Goal: Transaction & Acquisition: Purchase product/service

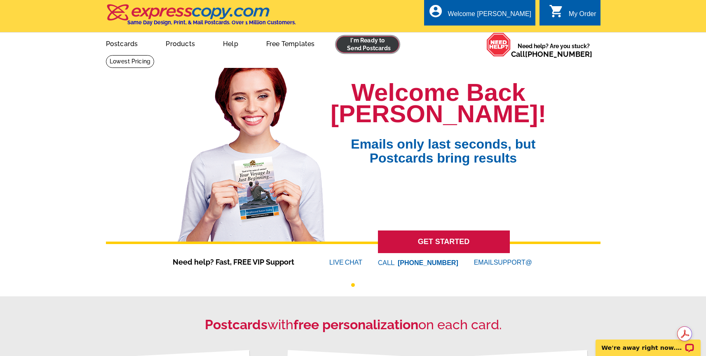
click at [344, 45] on link at bounding box center [367, 44] width 63 height 16
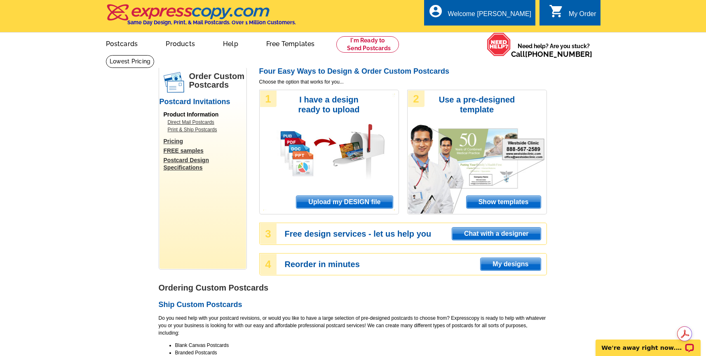
click at [353, 206] on span "Upload my DESIGN file" at bounding box center [344, 202] width 96 height 12
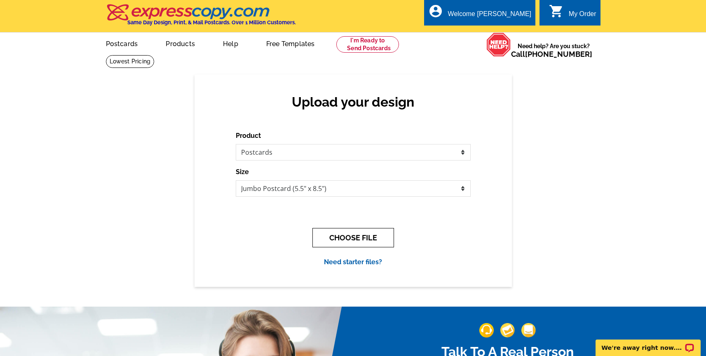
click at [347, 238] on button "CHOOSE FILE" at bounding box center [353, 237] width 82 height 19
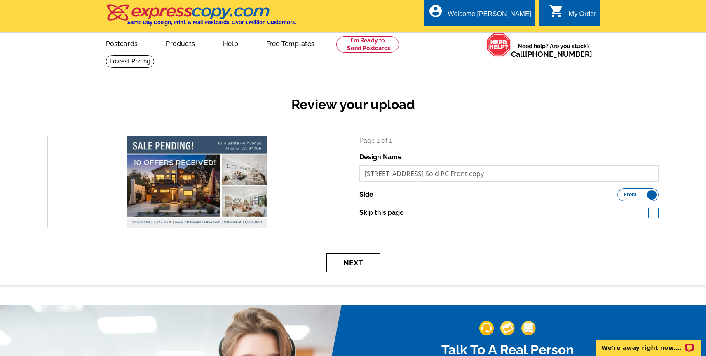
click at [341, 266] on button "Next" at bounding box center [353, 262] width 54 height 19
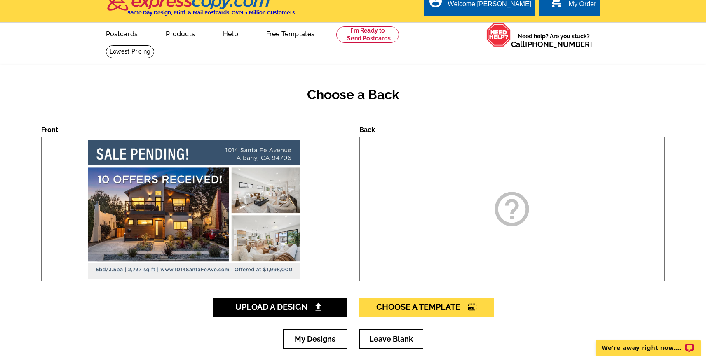
scroll to position [25, 0]
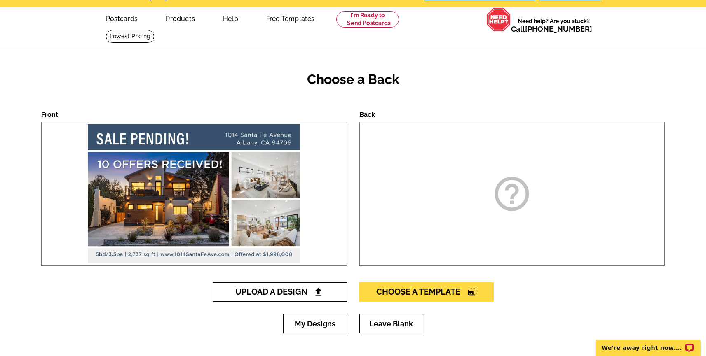
click at [294, 290] on span "Upload A Design" at bounding box center [279, 292] width 89 height 10
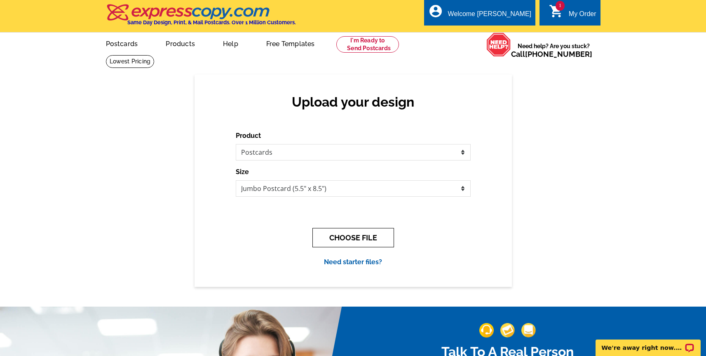
click at [332, 238] on button "CHOOSE FILE" at bounding box center [353, 237] width 82 height 19
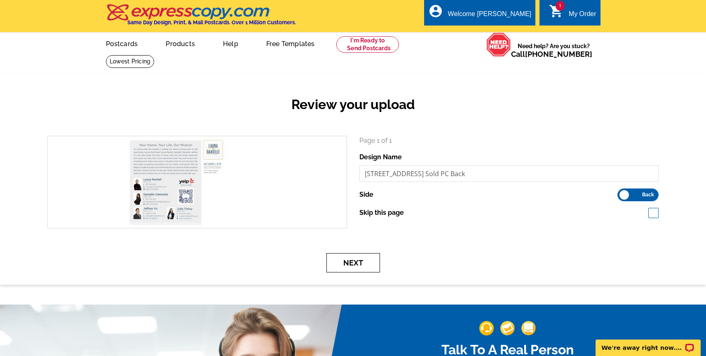
click at [345, 267] on button "Next" at bounding box center [353, 262] width 54 height 19
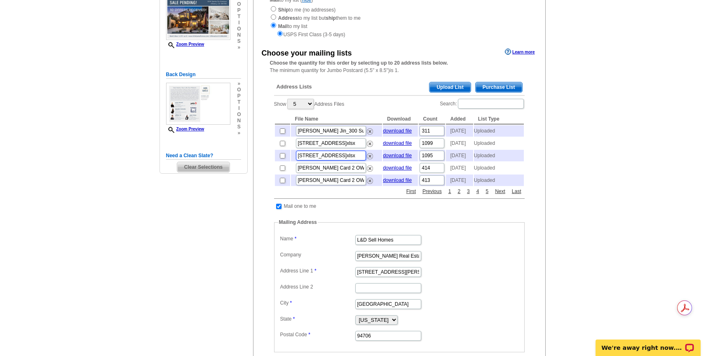
scroll to position [0, 67]
drag, startPoint x: 340, startPoint y: 166, endPoint x: 402, endPoint y: 171, distance: 62.0
click at [402, 161] on tr "[STREET_ADDRESS]xlsx download file 1095 [DATE] Uploaded" at bounding box center [399, 156] width 249 height 12
drag, startPoint x: 347, startPoint y: 150, endPoint x: 412, endPoint y: 150, distance: 65.1
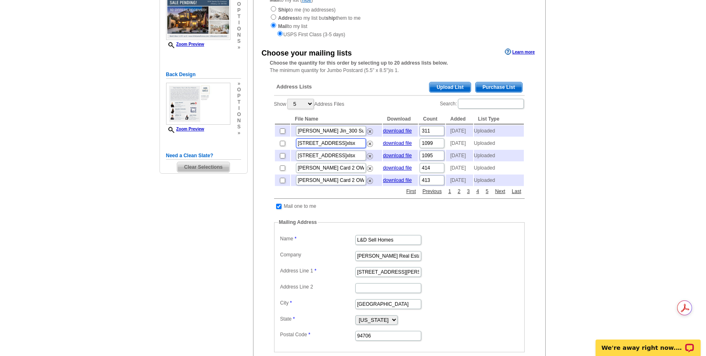
click at [412, 149] on tr "[STREET_ADDRESS]xlsx download file 1099 [DATE] Uploaded" at bounding box center [399, 144] width 249 height 12
click at [608, 132] on main "Need Help? call 800-260-5887, chat with support, or have our designers make som…" at bounding box center [353, 208] width 706 height 538
drag, startPoint x: 341, startPoint y: 162, endPoint x: 440, endPoint y: 166, distance: 98.9
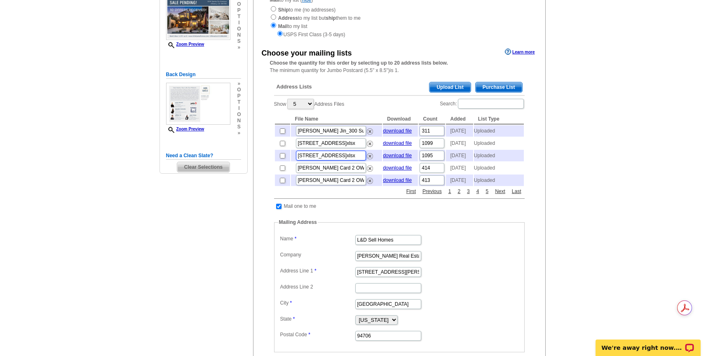
click at [440, 161] on tr "1014 Santa Fe Ave - 625 Stannage Ave OWNERS 1095.xlsx download file 1095 2025-0…" at bounding box center [399, 156] width 249 height 12
drag, startPoint x: 356, startPoint y: 150, endPoint x: 519, endPoint y: 155, distance: 162.4
click at [519, 149] on tr "1014 Santa Fe Ave - 625 Stannage Ave OWNERS 1099 LD.xlsx download file 1099 202…" at bounding box center [399, 144] width 249 height 12
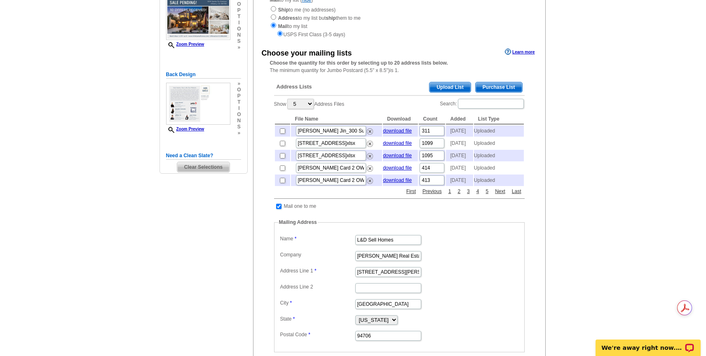
click at [634, 142] on main "Need Help? call 800-260-5887, chat with support, or have our designers make som…" at bounding box center [353, 208] width 706 height 538
click at [278, 209] on input "checkbox" at bounding box center [278, 206] width 5 height 5
checkbox input "false"
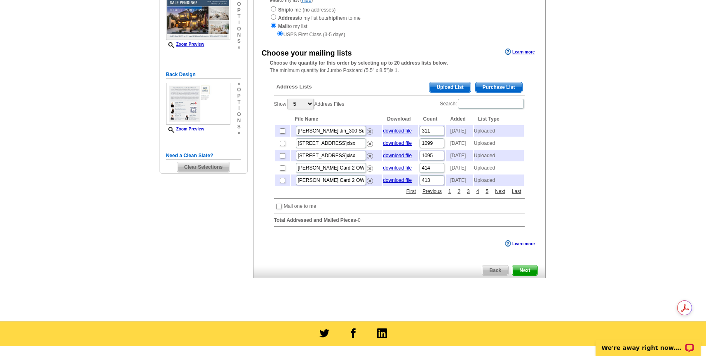
click at [280, 161] on td at bounding box center [282, 156] width 15 height 12
click at [284, 159] on input "checkbox" at bounding box center [282, 155] width 5 height 5
checkbox input "true"
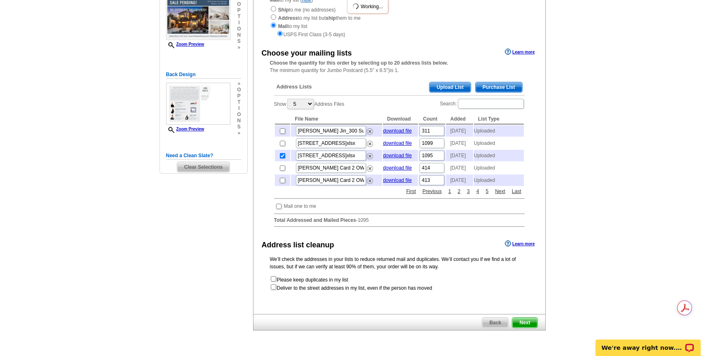
click at [530, 290] on div "We’ll check the addresses in your lists to reduce returned mail and duplicates.…" at bounding box center [399, 274] width 292 height 36
click at [522, 328] on span "Next" at bounding box center [524, 323] width 25 height 10
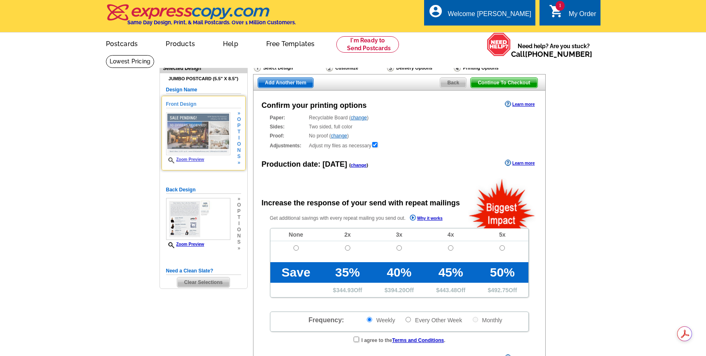
radio input "false"
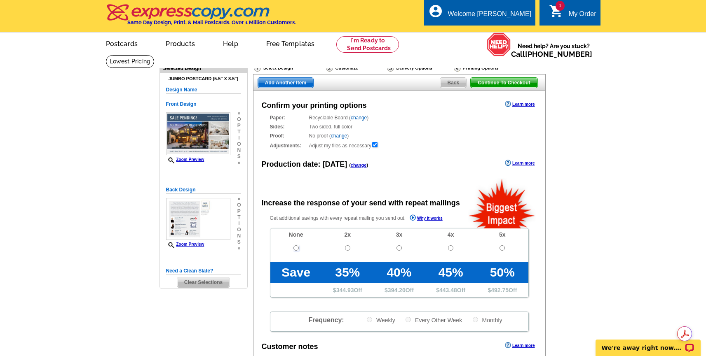
click at [297, 247] on input "radio" at bounding box center [295, 247] width 5 height 5
radio input "true"
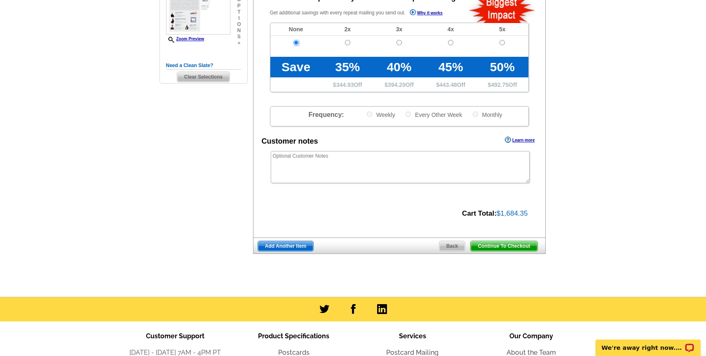
scroll to position [169, 0]
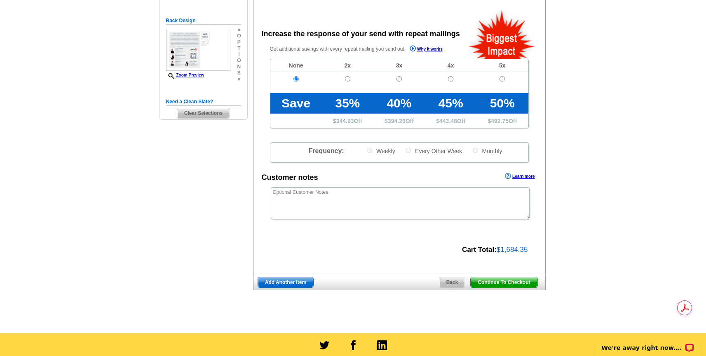
click at [524, 284] on span "Continue To Checkout" at bounding box center [503, 283] width 66 height 10
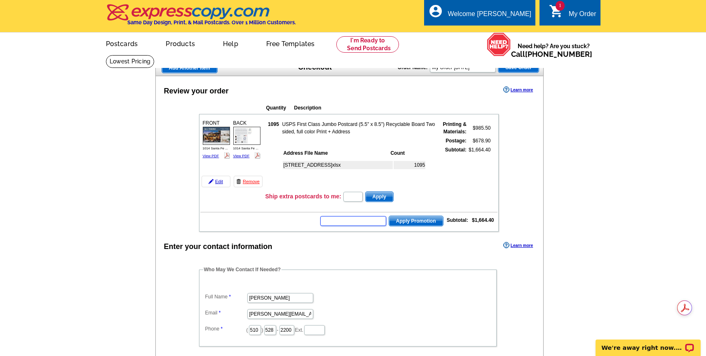
click at [355, 223] on input "text" at bounding box center [353, 221] width 66 height 10
type input "hurry40"
click at [405, 221] on span "Apply Promotion" at bounding box center [416, 221] width 54 height 10
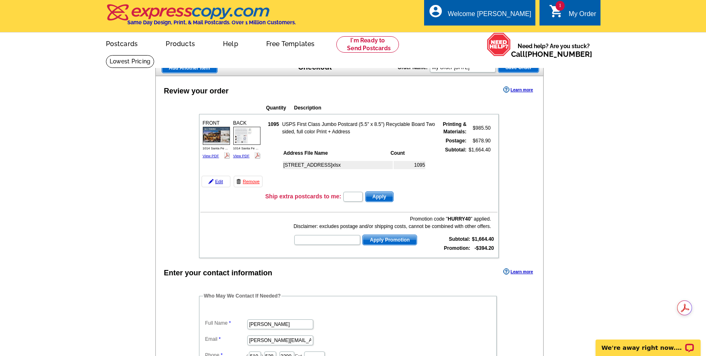
click at [556, 200] on main "Add Another Item Checkout Order Name: My Order [DATE] Save Order Review your or…" at bounding box center [353, 349] width 706 height 589
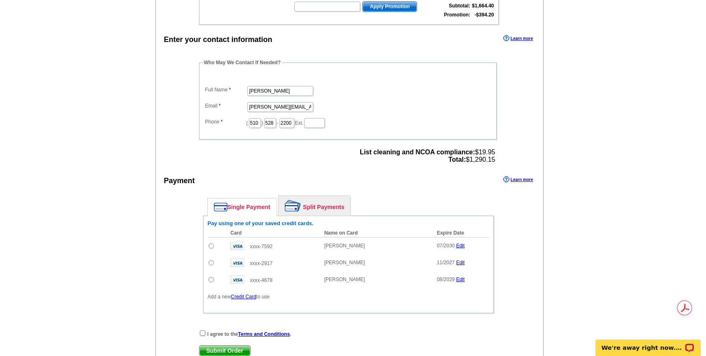
scroll to position [234, 0]
click at [210, 247] on input "radio" at bounding box center [210, 245] width 5 height 5
radio input "true"
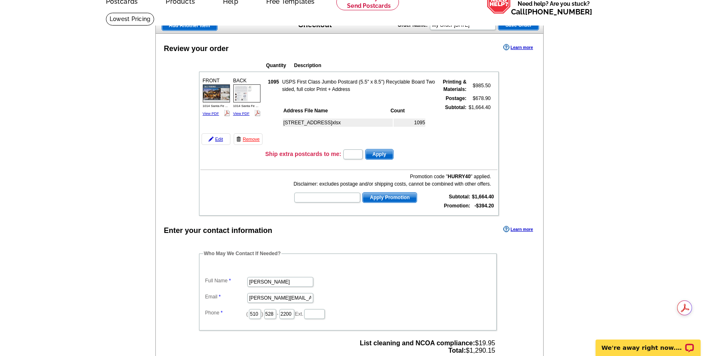
scroll to position [12, 0]
